Goal: Information Seeking & Learning: Learn about a topic

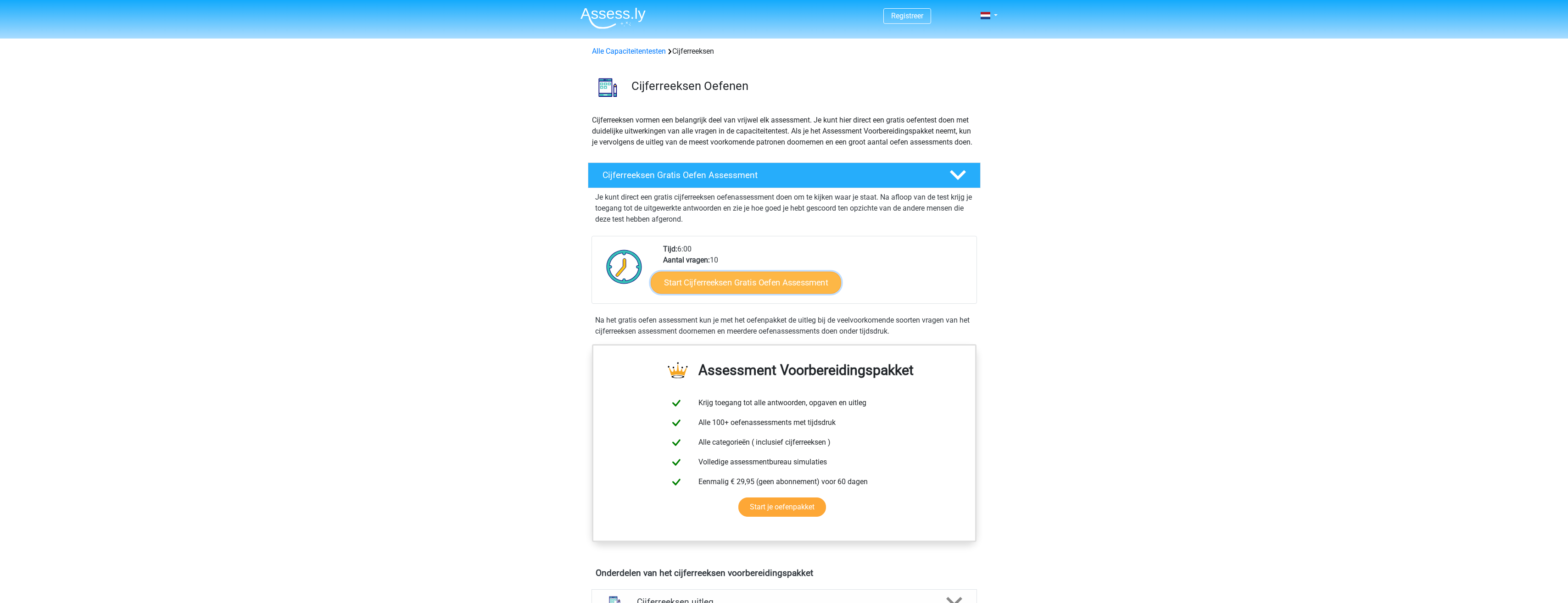
click at [764, 294] on link "Start Cijferreeksen Gratis Oefen Assessment" at bounding box center [745, 283] width 190 height 22
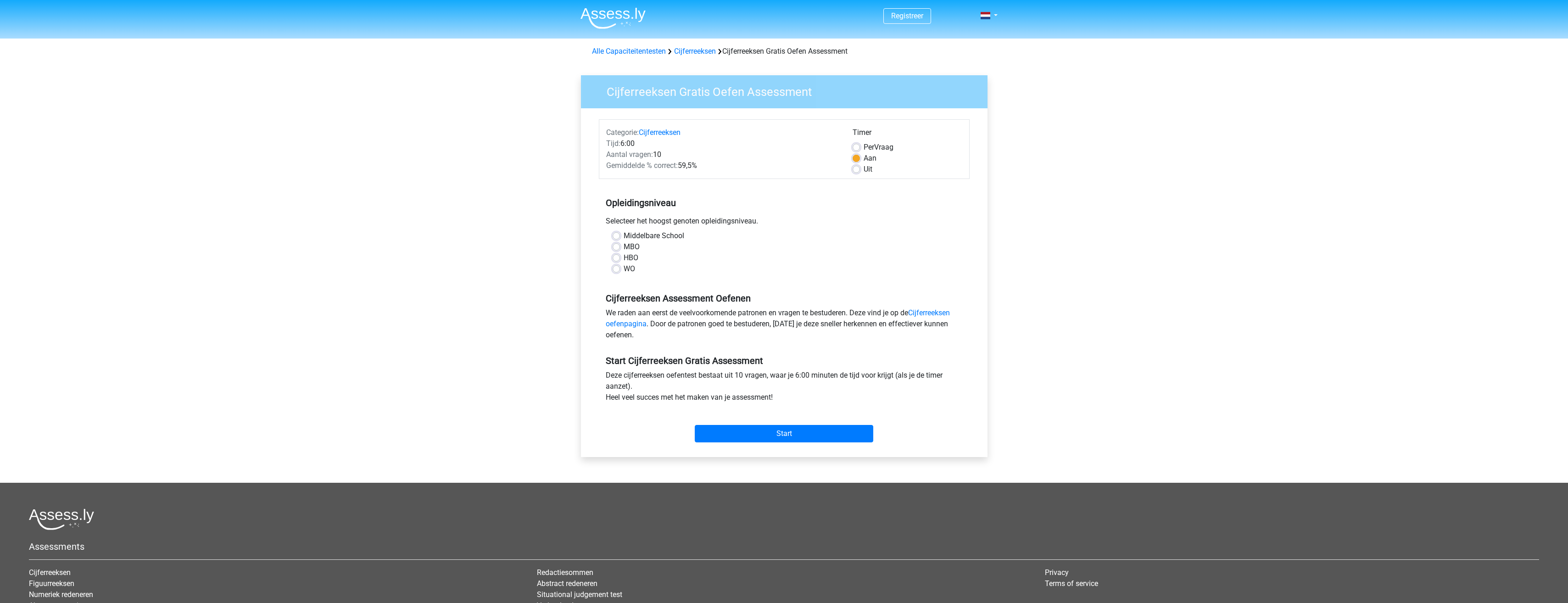
click at [630, 267] on label "WO" at bounding box center [629, 269] width 12 height 11
click at [620, 267] on input "WO" at bounding box center [616, 268] width 7 height 9
radio input "true"
click at [817, 437] on input "Start" at bounding box center [784, 434] width 179 height 18
click at [779, 437] on input "Start" at bounding box center [784, 434] width 179 height 18
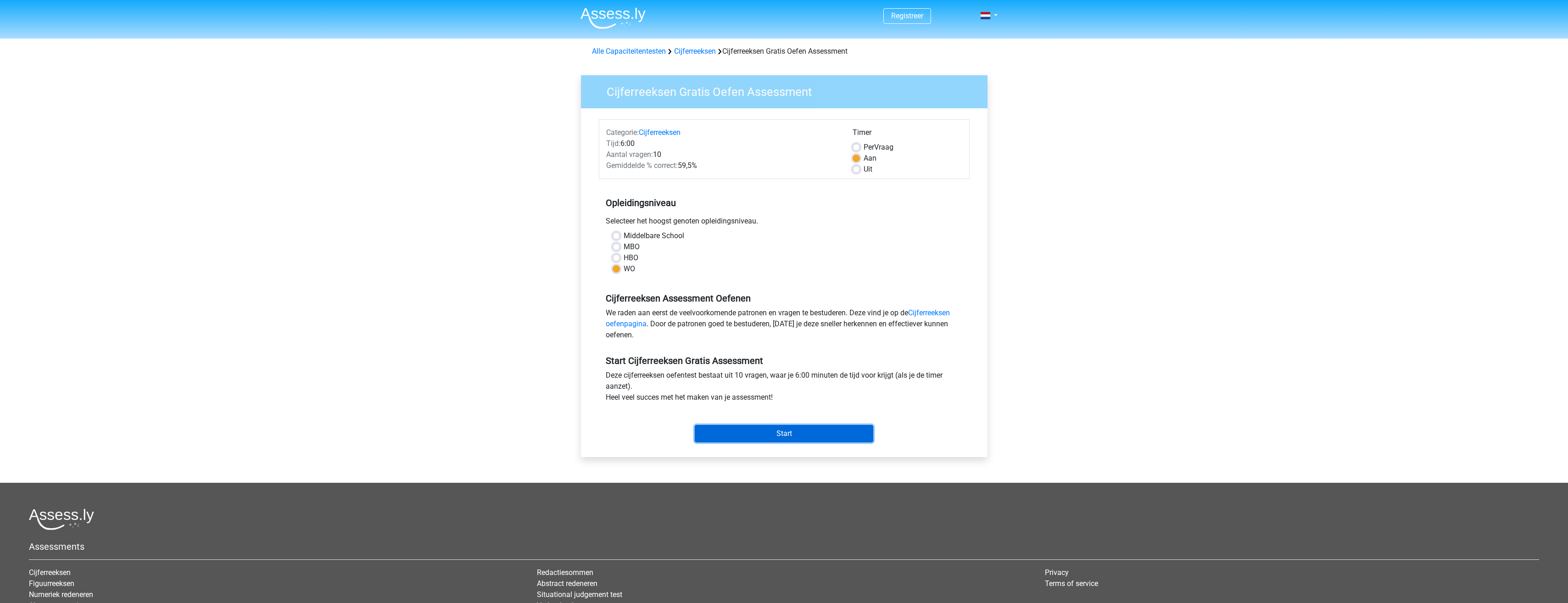
click at [821, 441] on input "Start" at bounding box center [784, 434] width 179 height 18
click at [797, 434] on input "Start" at bounding box center [784, 434] width 179 height 18
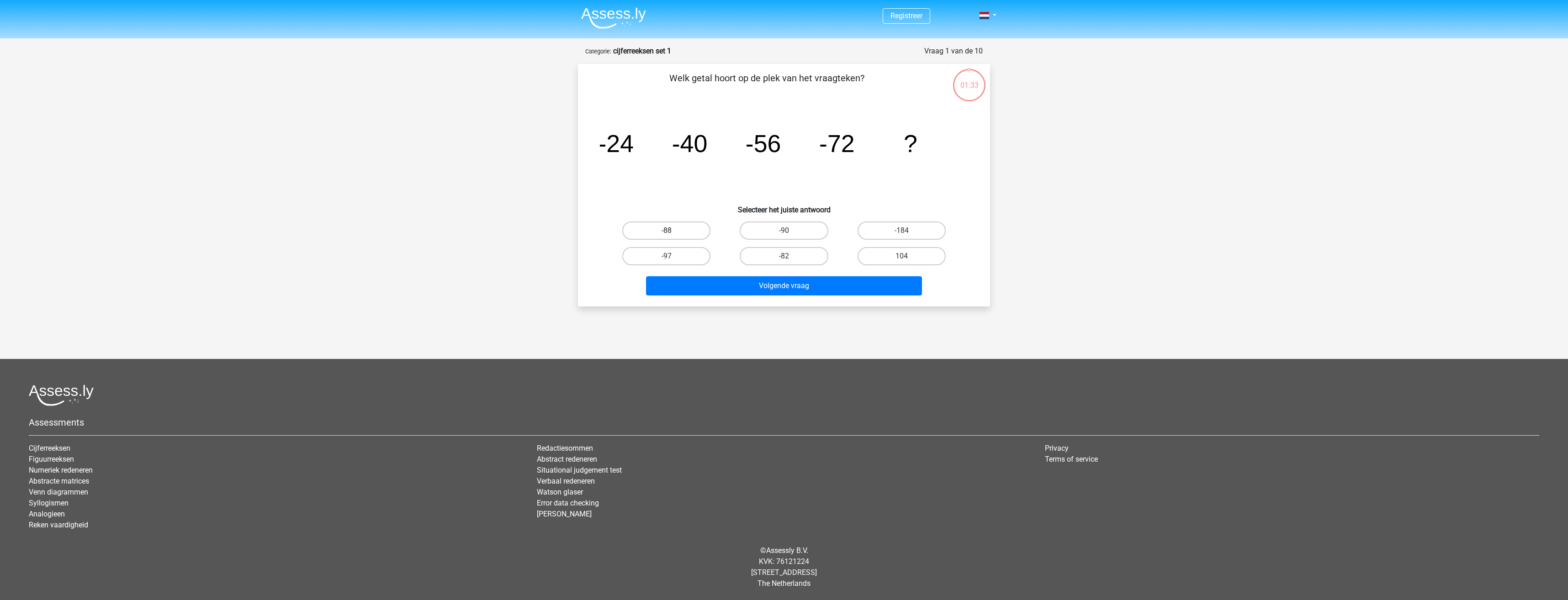
click at [684, 226] on label "-88" at bounding box center [666, 231] width 88 height 18
click at [673, 231] on input "-88" at bounding box center [670, 234] width 6 height 6
radio input "true"
click at [769, 289] on button "Volgende vraag" at bounding box center [784, 286] width 276 height 19
click at [887, 232] on label "-30" at bounding box center [901, 231] width 88 height 18
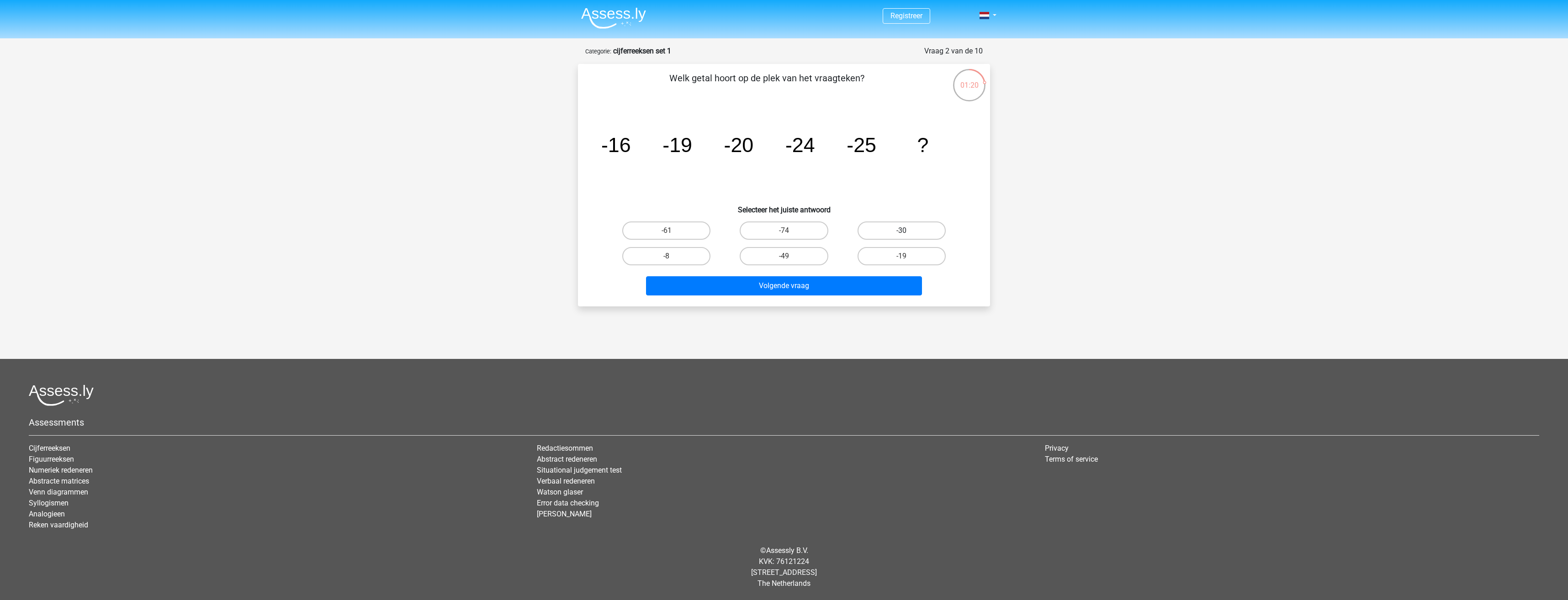
click at [901, 232] on input "-30" at bounding box center [905, 234] width 6 height 6
radio input "true"
click at [827, 279] on button "Volgende vraag" at bounding box center [784, 286] width 276 height 19
click at [669, 234] on input "-82" at bounding box center [670, 234] width 6 height 6
radio input "true"
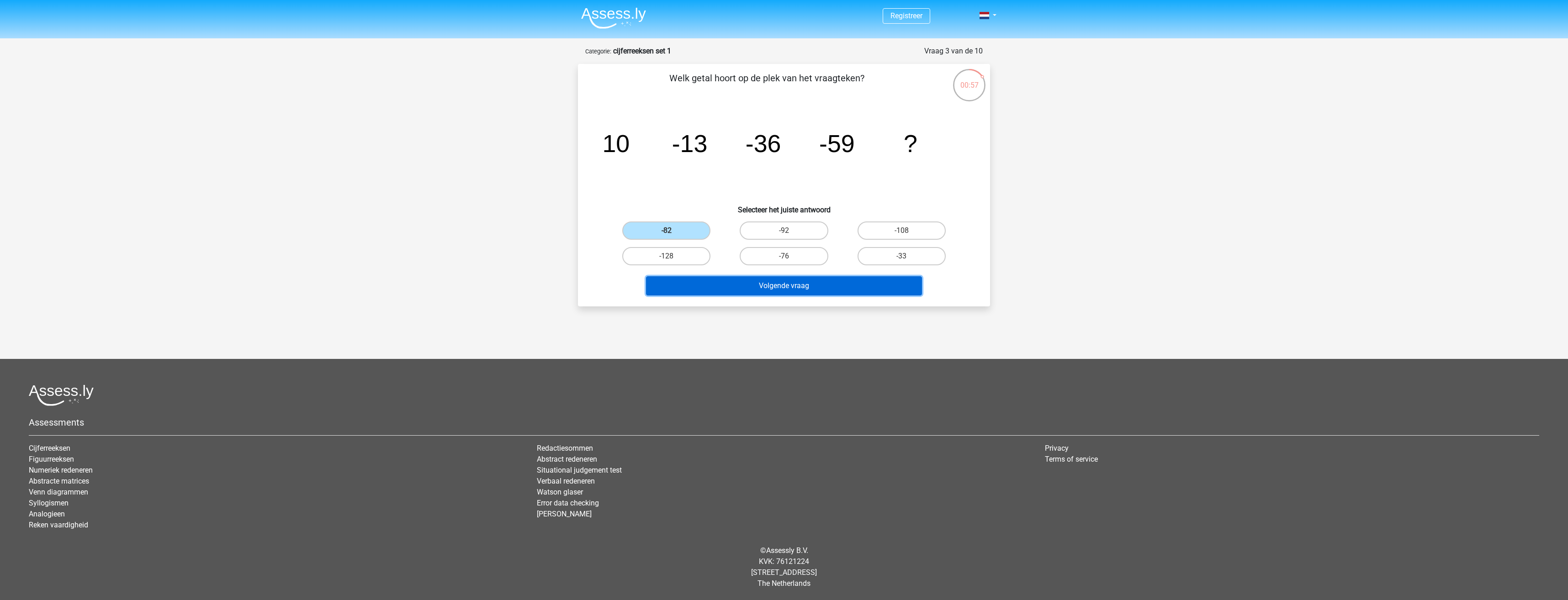
click at [769, 288] on button "Volgende vraag" at bounding box center [784, 286] width 276 height 19
click at [669, 234] on input "-88" at bounding box center [670, 234] width 6 height 6
radio input "true"
click at [780, 288] on button "Volgende vraag" at bounding box center [784, 286] width 276 height 19
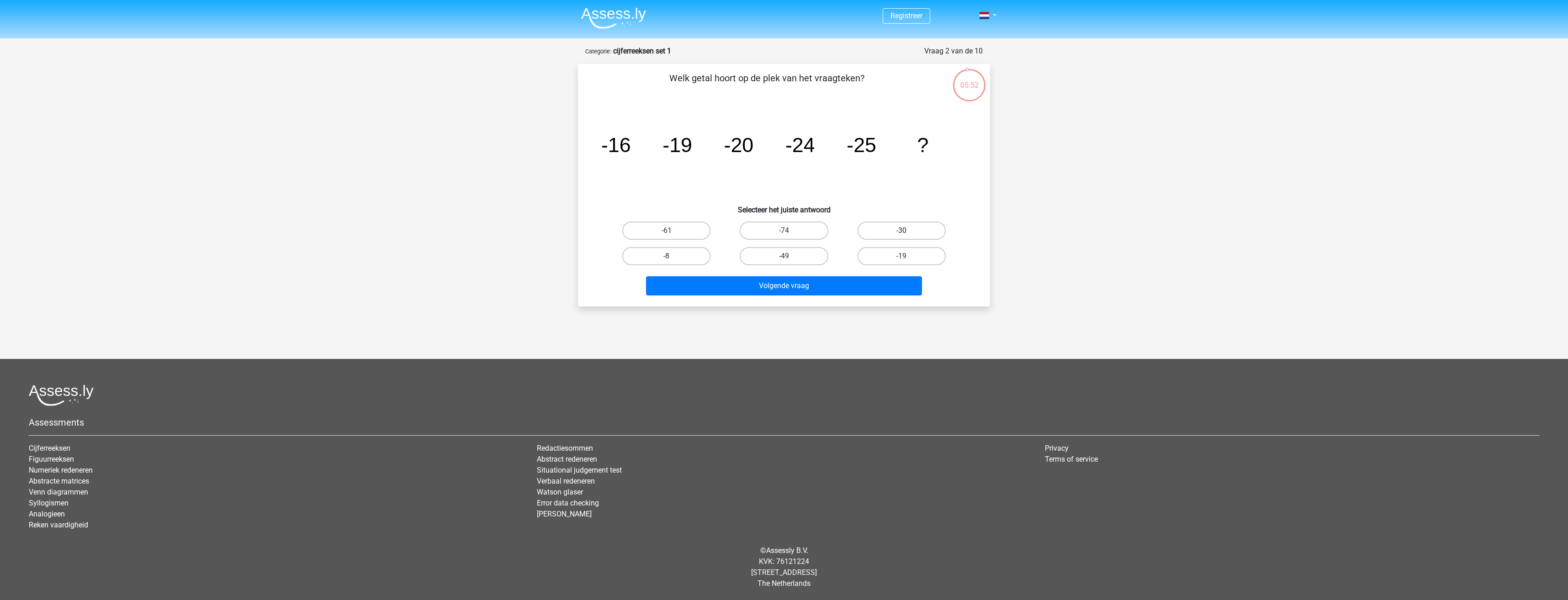
click at [898, 228] on label "-30" at bounding box center [901, 231] width 88 height 18
click at [901, 231] on input "-30" at bounding box center [905, 234] width 6 height 6
radio input "true"
click at [805, 291] on button "Volgende vraag" at bounding box center [784, 286] width 276 height 19
drag, startPoint x: 699, startPoint y: 234, endPoint x: 700, endPoint y: 238, distance: 4.1
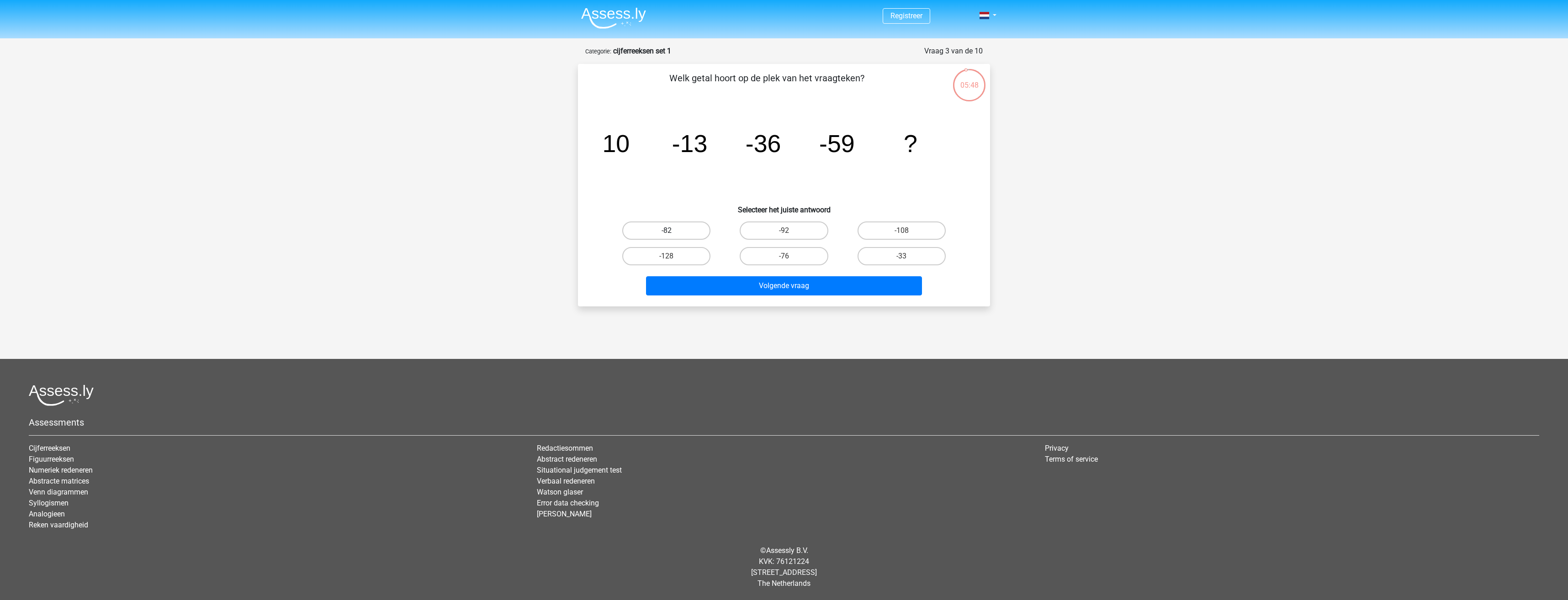
click at [697, 234] on label "-82" at bounding box center [666, 231] width 88 height 18
click at [673, 234] on input "-82" at bounding box center [670, 234] width 6 height 6
radio input "true"
click at [777, 284] on button "Volgende vraag" at bounding box center [784, 286] width 276 height 19
click at [893, 257] on label "28" at bounding box center [901, 256] width 88 height 18
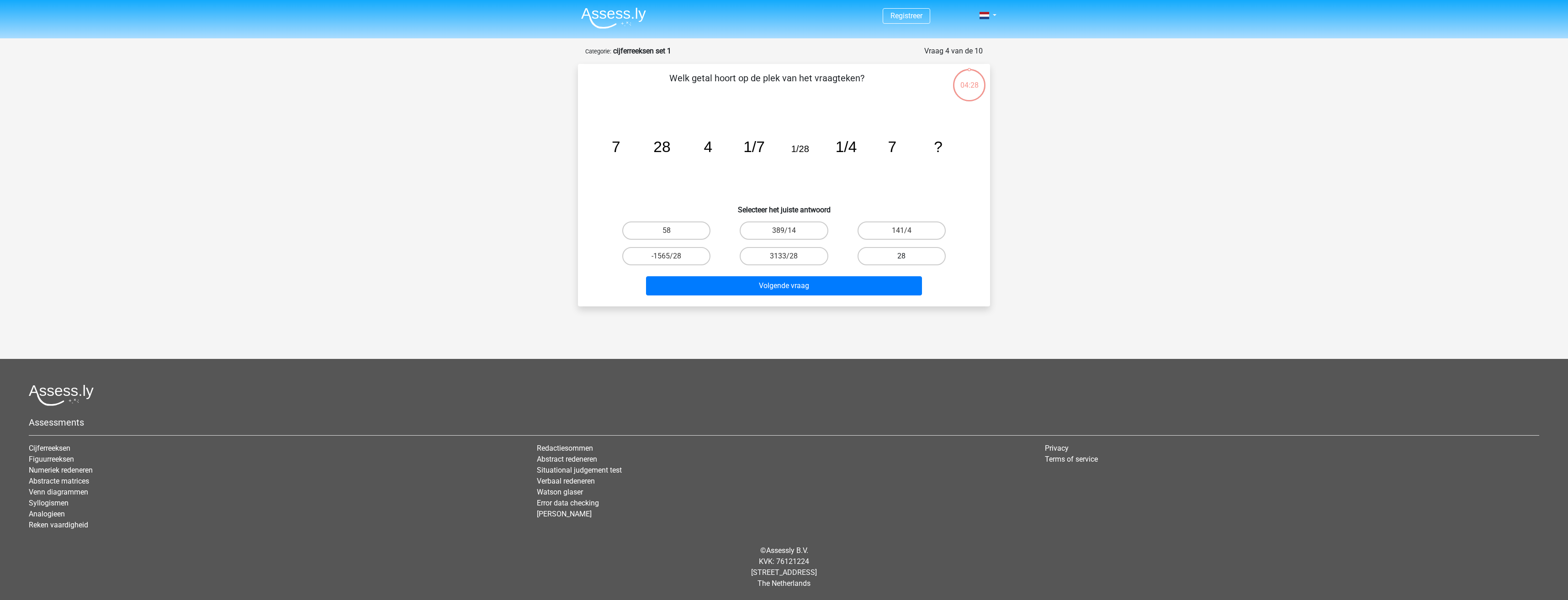
click at [901, 257] on input "28" at bounding box center [905, 259] width 6 height 6
radio input "true"
click at [797, 288] on button "Volgende vraag" at bounding box center [784, 286] width 276 height 19
click at [800, 256] on label "-31" at bounding box center [783, 256] width 88 height 18
click at [790, 256] on input "-31" at bounding box center [787, 259] width 6 height 6
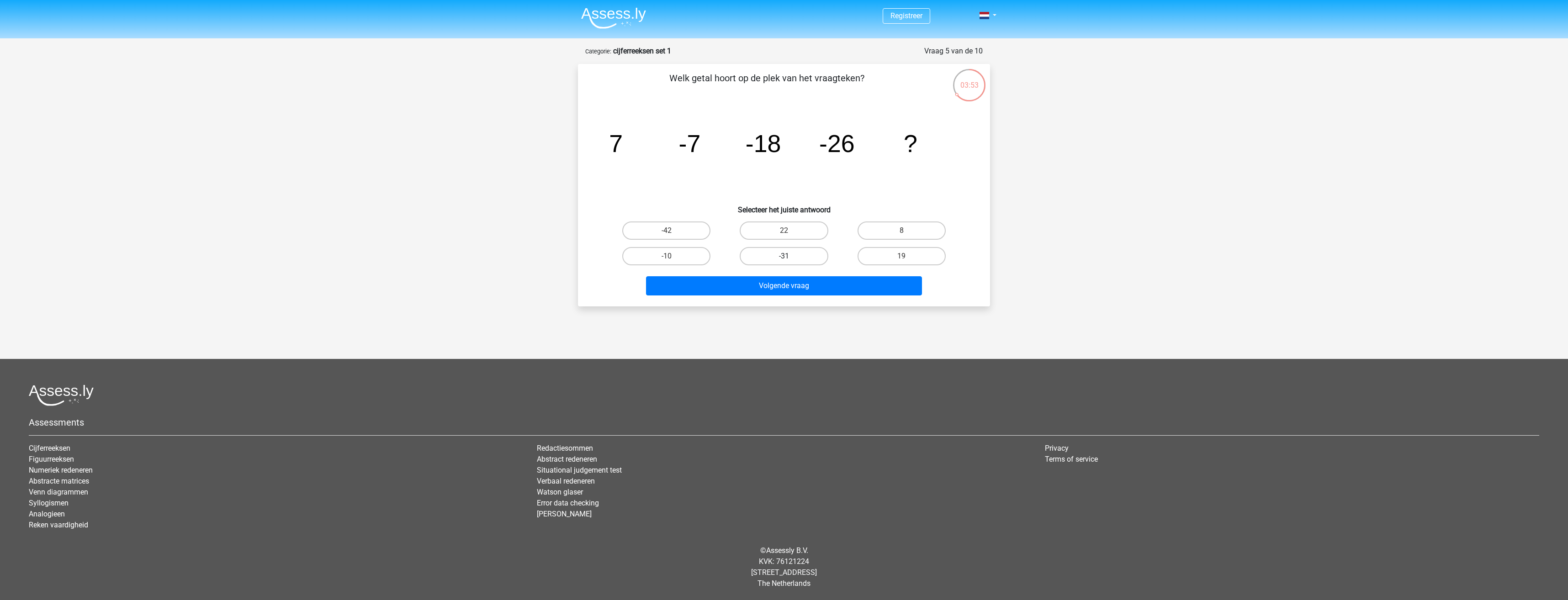
radio input "true"
click at [798, 283] on button "Volgende vraag" at bounding box center [784, 286] width 276 height 19
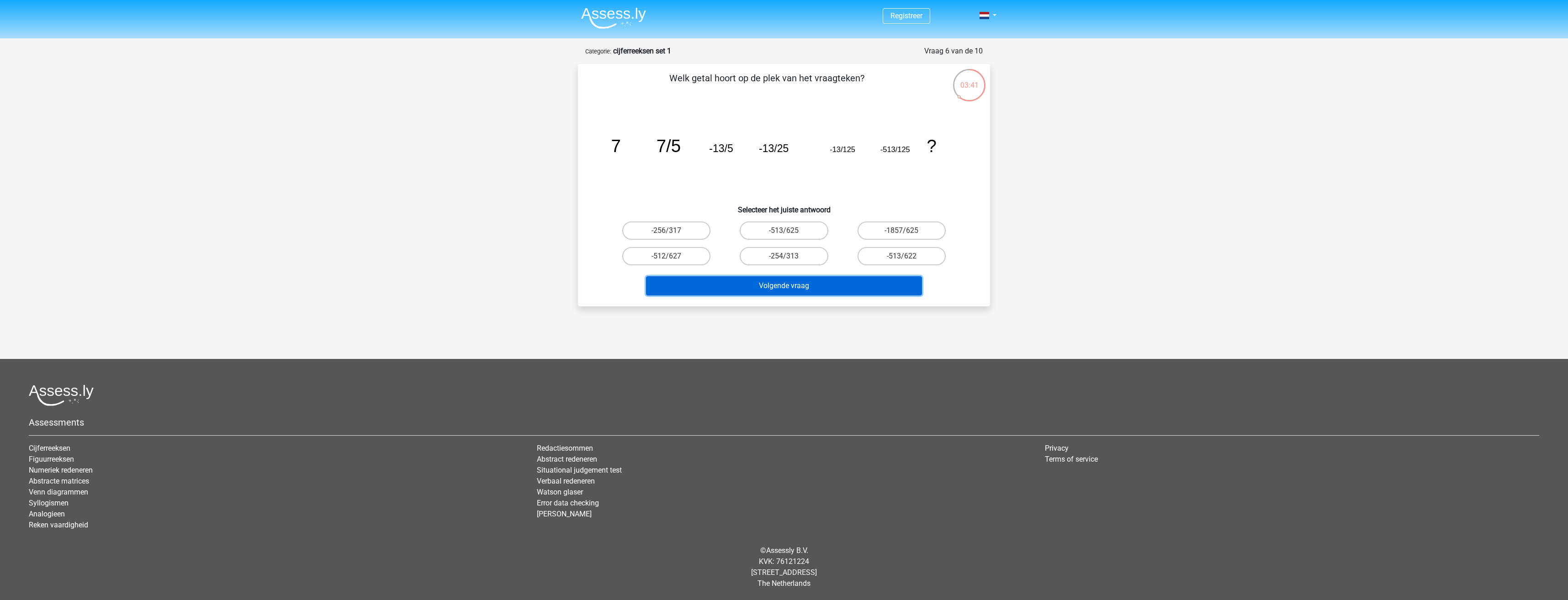
click at [798, 288] on button "Volgende vraag" at bounding box center [784, 286] width 276 height 19
click at [799, 229] on label "-513/625" at bounding box center [783, 231] width 88 height 18
click at [790, 231] on input "-513/625" at bounding box center [787, 234] width 6 height 6
radio input "true"
click at [790, 277] on button "Volgende vraag" at bounding box center [784, 286] width 276 height 19
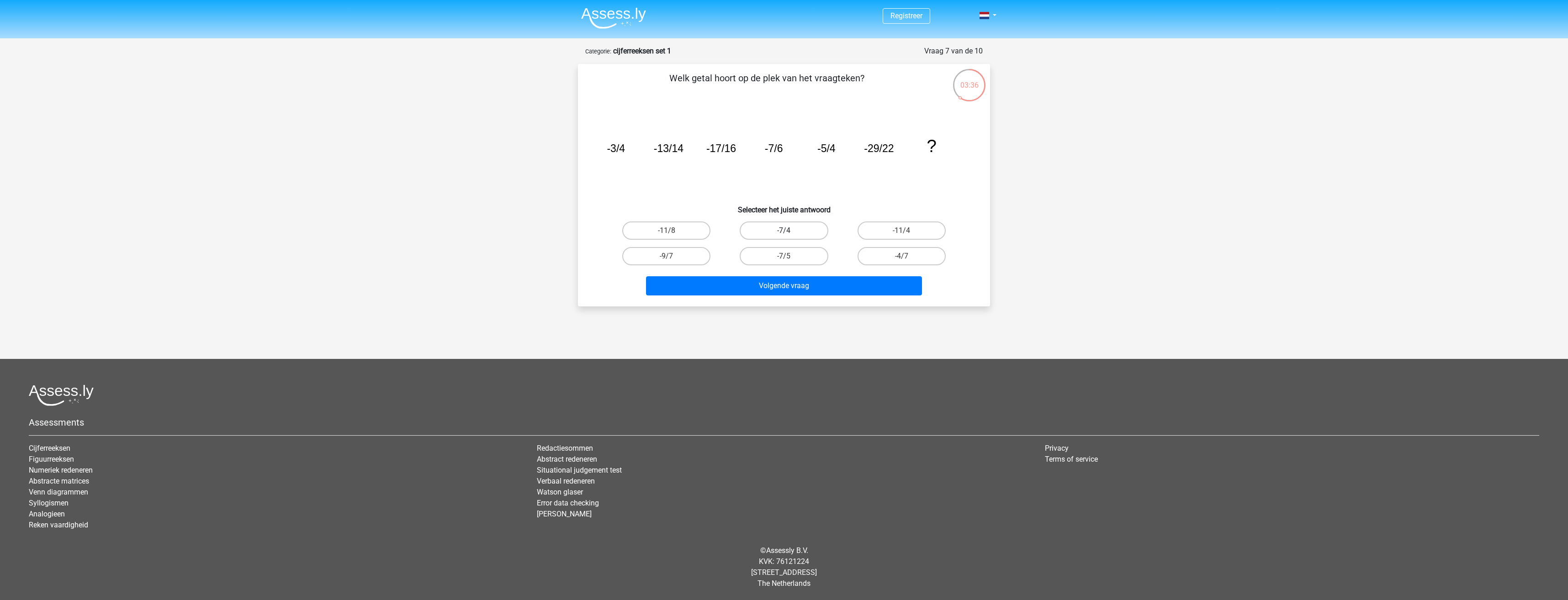
click at [779, 232] on label "-7/4" at bounding box center [783, 231] width 88 height 18
click at [784, 232] on input "-7/4" at bounding box center [787, 234] width 6 height 6
radio input "true"
click at [782, 285] on button "Volgende vraag" at bounding box center [784, 286] width 276 height 19
